Goal: Task Accomplishment & Management: Manage account settings

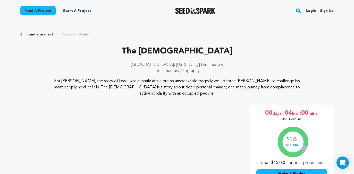
click at [314, 10] on link "Login" at bounding box center [311, 11] width 10 height 8
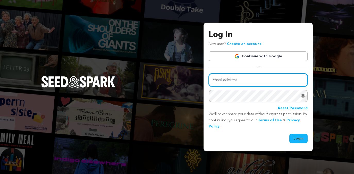
click at [247, 83] on input "Email address" at bounding box center [258, 80] width 99 height 13
type input "meganwardstevens@gmail.com"
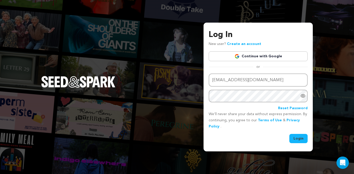
click at [297, 138] on button "Login" at bounding box center [298, 138] width 18 height 9
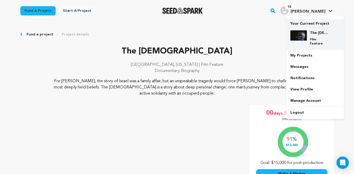
click at [300, 36] on img at bounding box center [298, 35] width 16 height 10
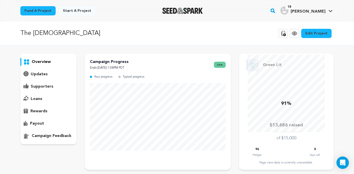
click at [41, 89] on p "supporters" at bounding box center [42, 87] width 23 height 6
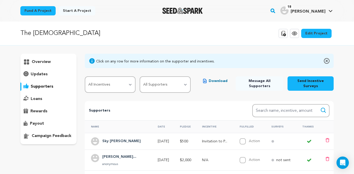
click at [36, 124] on p "payout" at bounding box center [37, 124] width 14 height 6
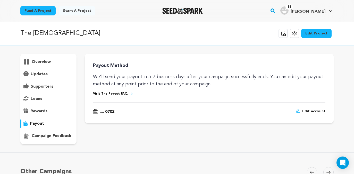
click at [114, 95] on link "Visit The Payout FAQ" at bounding box center [110, 94] width 35 height 4
click at [42, 64] on p "overview" at bounding box center [41, 62] width 19 height 6
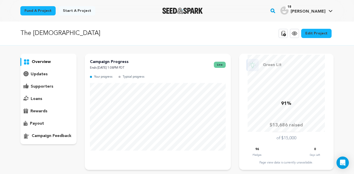
click at [40, 61] on p "overview" at bounding box center [41, 62] width 19 height 6
click at [38, 88] on p "supporters" at bounding box center [42, 87] width 23 height 6
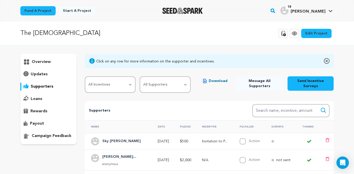
click at [216, 81] on span "Download" at bounding box center [218, 81] width 19 height 5
